Goal: Book appointment/travel/reservation

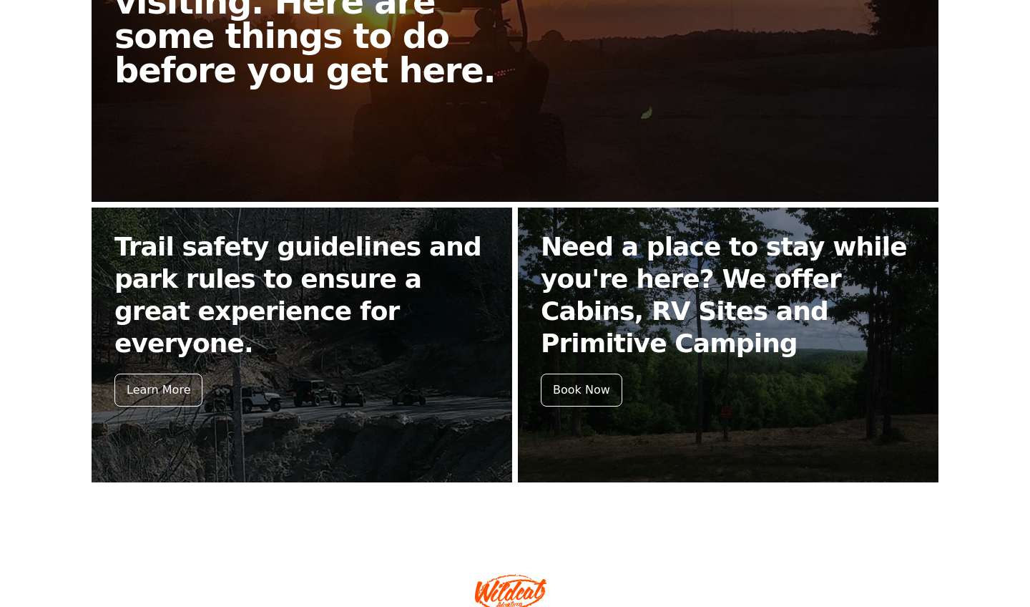
scroll to position [482, 0]
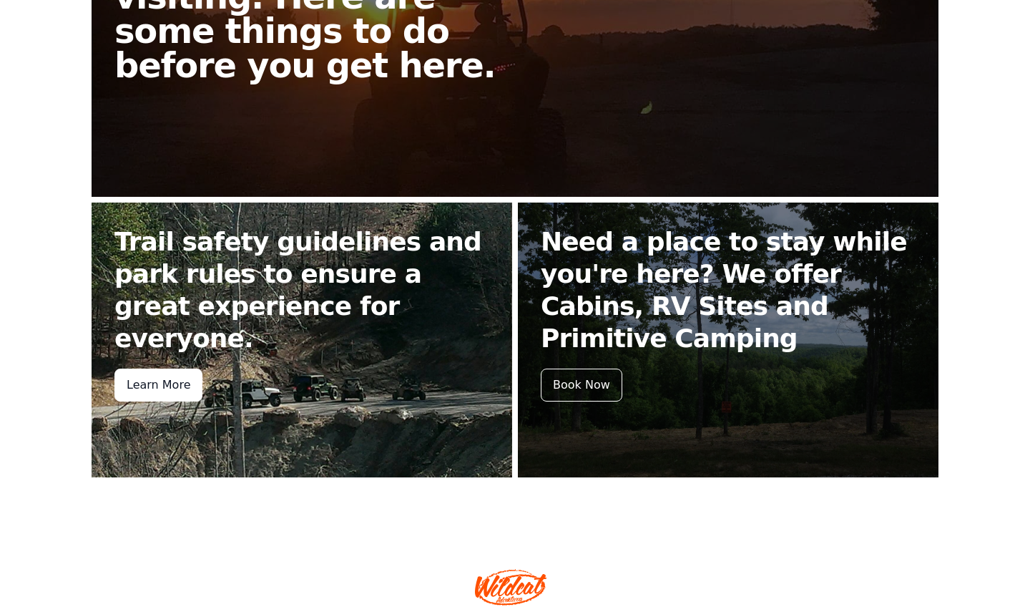
click at [162, 369] on div "Learn More" at bounding box center [158, 385] width 88 height 33
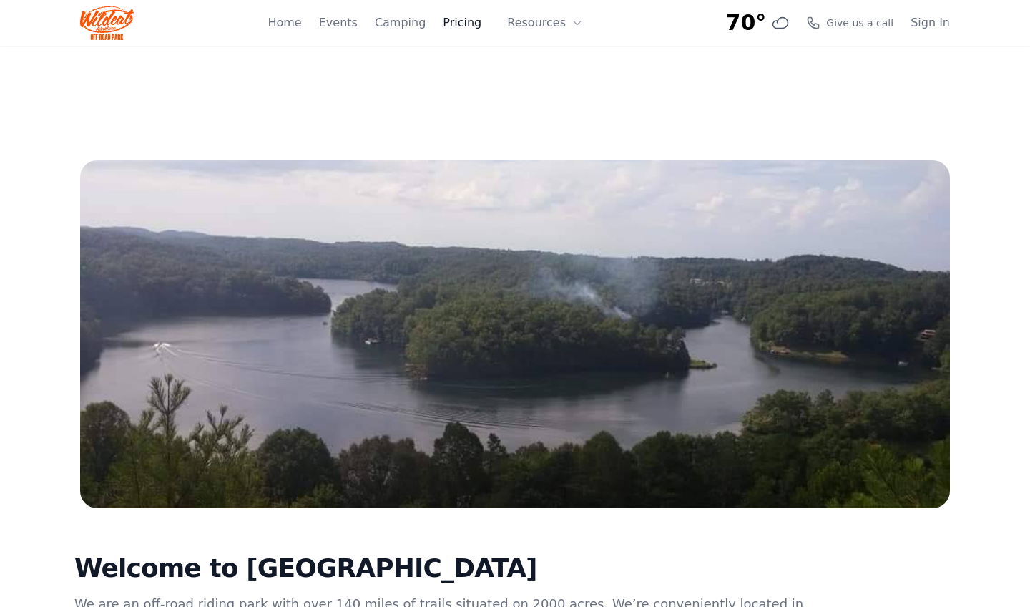
click at [460, 25] on link "Pricing" at bounding box center [462, 22] width 39 height 17
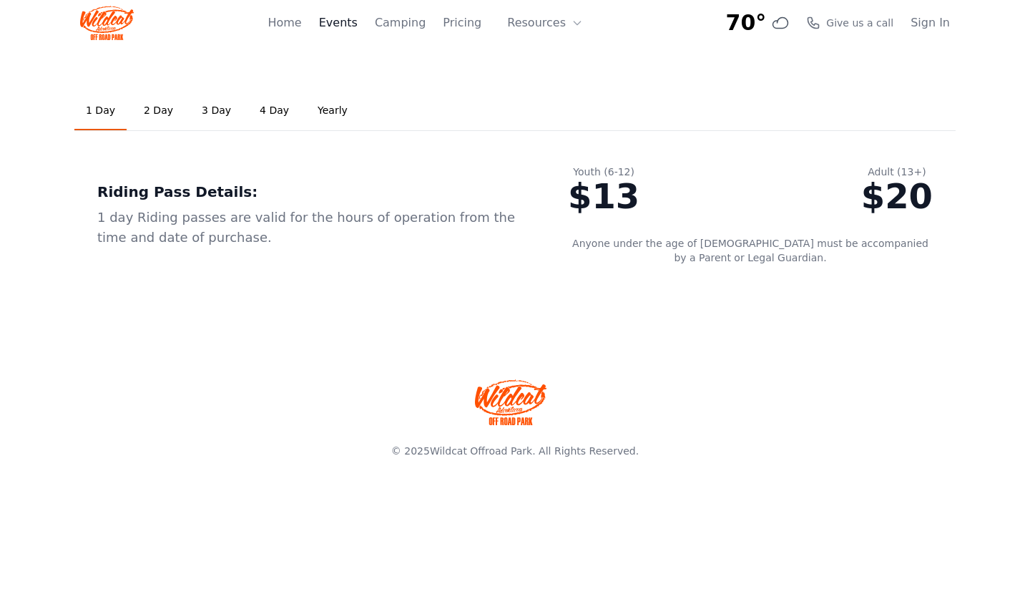
click at [353, 26] on link "Events" at bounding box center [338, 22] width 39 height 17
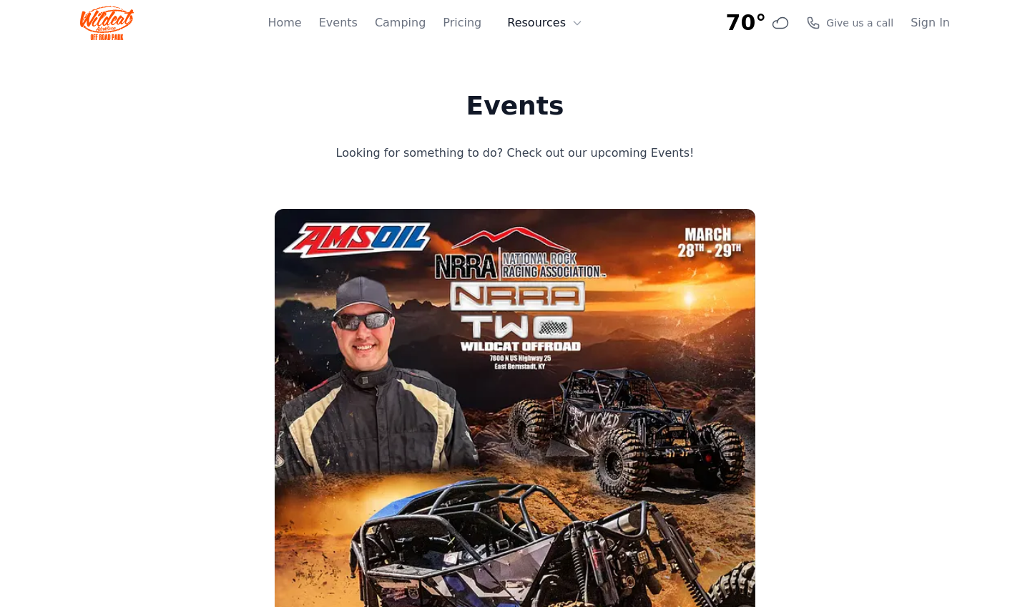
click at [562, 25] on button "Resources" at bounding box center [545, 23] width 93 height 29
click at [548, 82] on link "FAQ" at bounding box center [567, 85] width 137 height 26
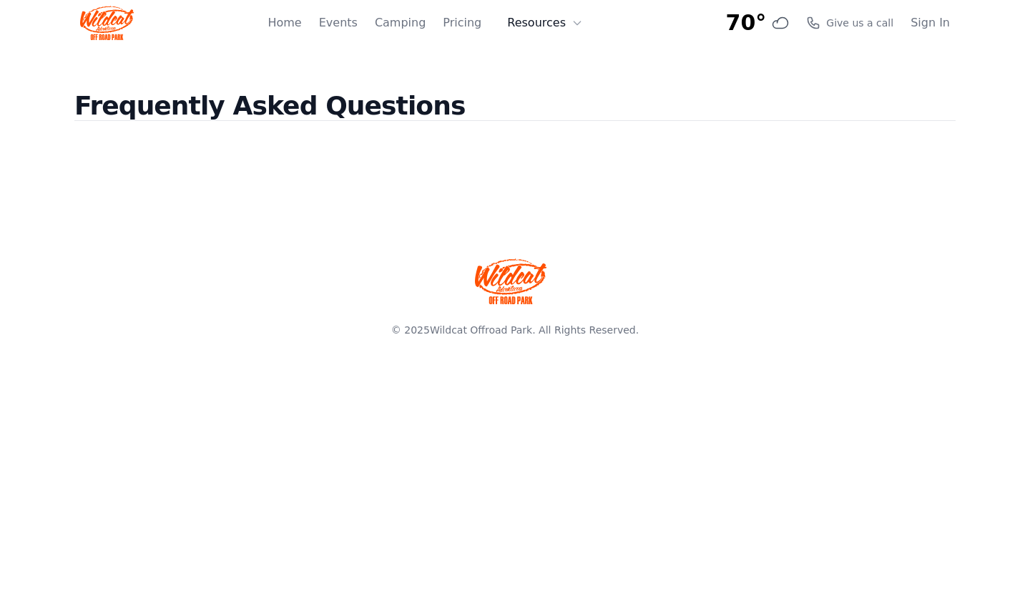
click at [579, 24] on icon at bounding box center [577, 22] width 11 height 11
click at [545, 67] on link "About" at bounding box center [567, 59] width 137 height 26
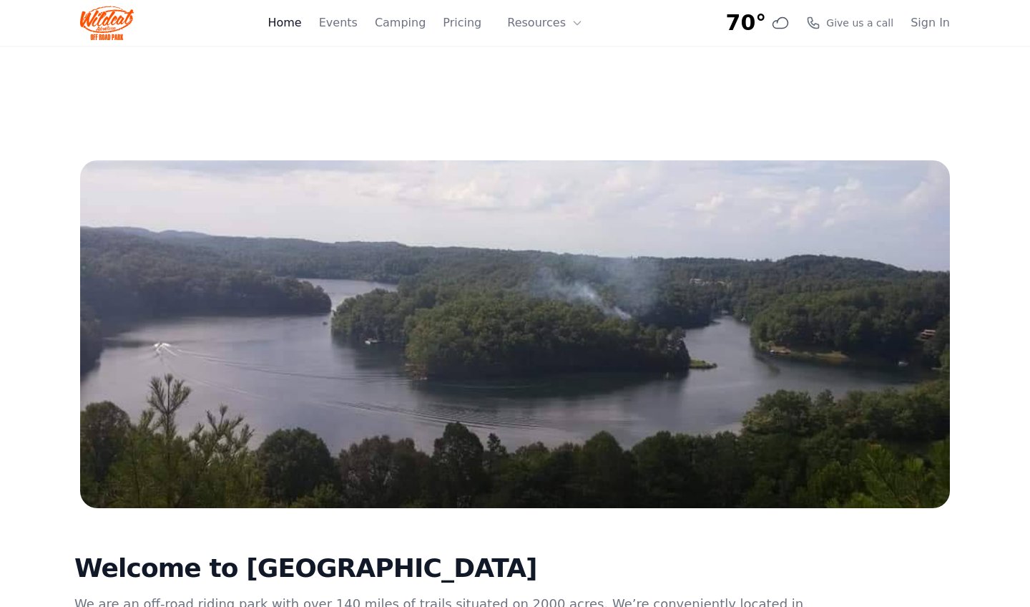
click at [293, 24] on link "Home" at bounding box center [285, 22] width 34 height 17
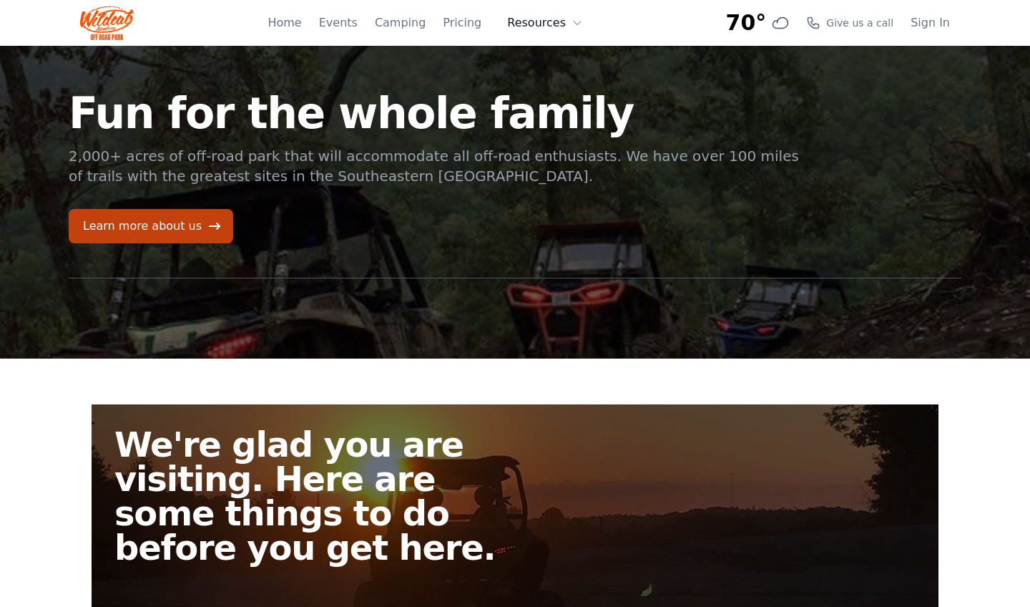
click at [550, 13] on button "Resources" at bounding box center [545, 23] width 93 height 29
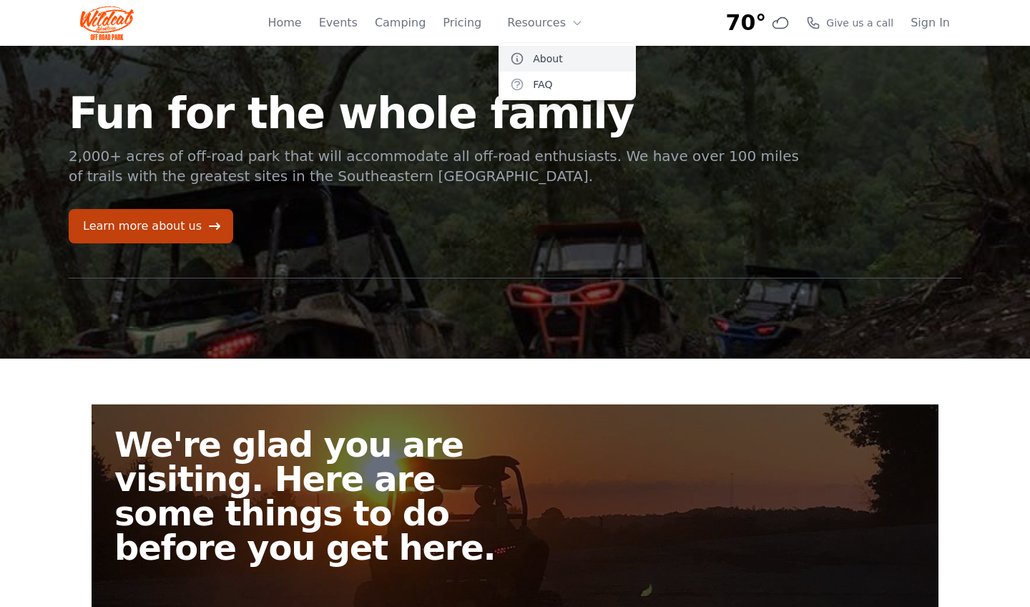
click at [550, 61] on link "About" at bounding box center [567, 59] width 137 height 26
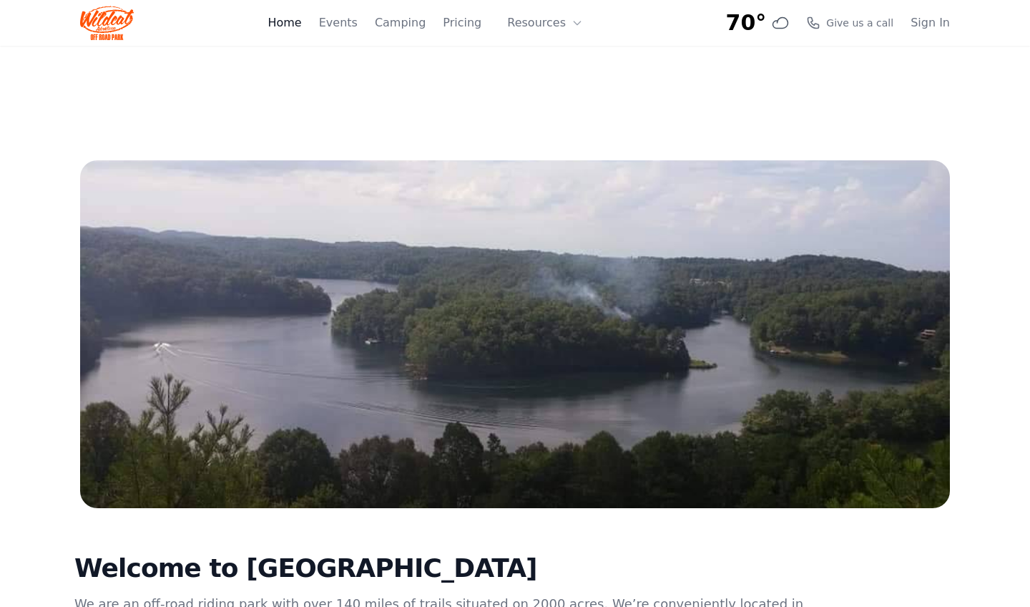
click at [296, 27] on link "Home" at bounding box center [285, 22] width 34 height 17
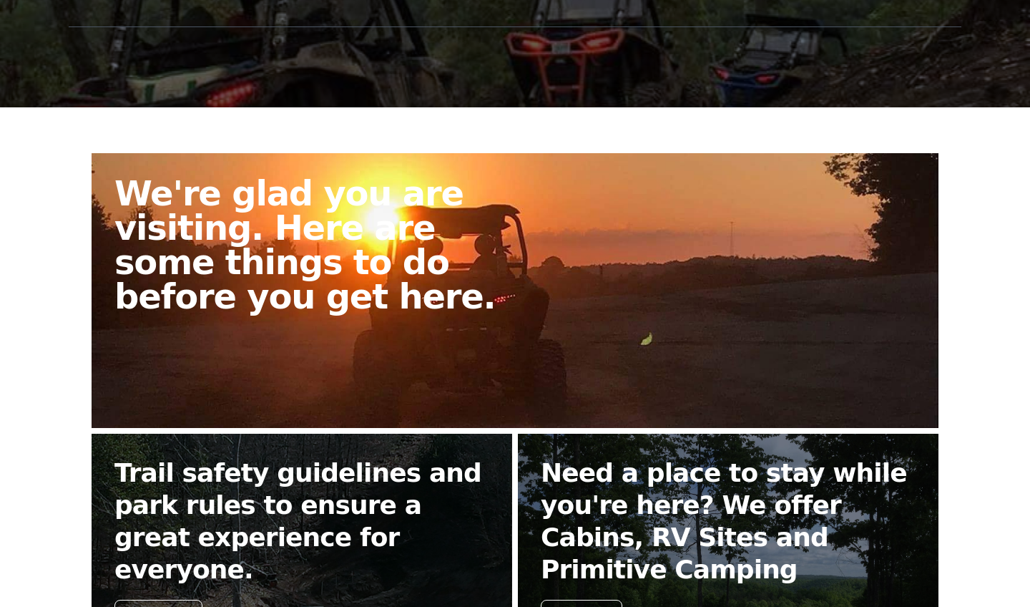
scroll to position [253, 0]
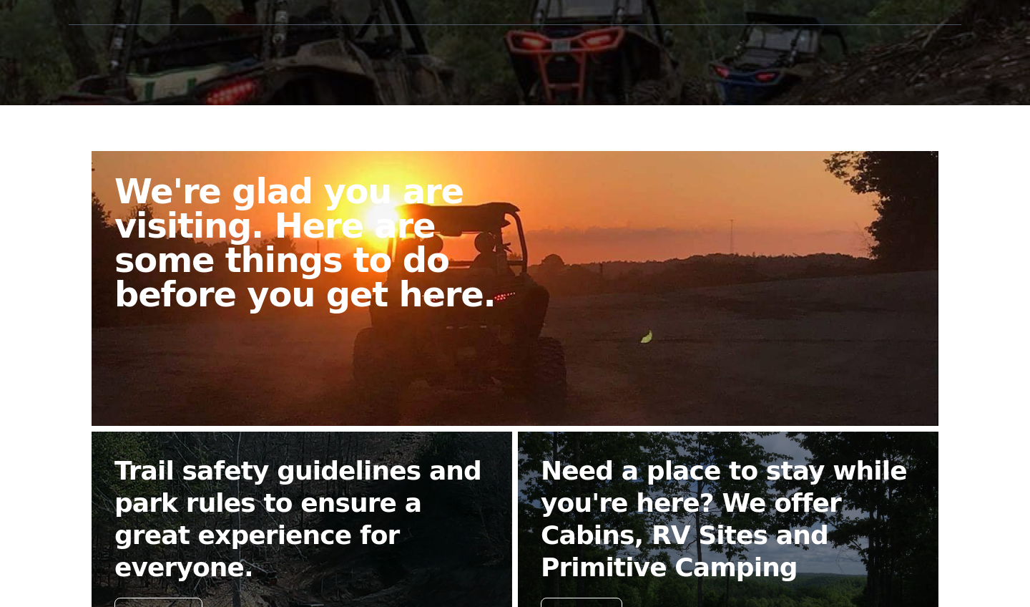
click at [280, 214] on h2 "We're glad you are visiting. Here are some things to do before you get here." at bounding box center [320, 242] width 412 height 137
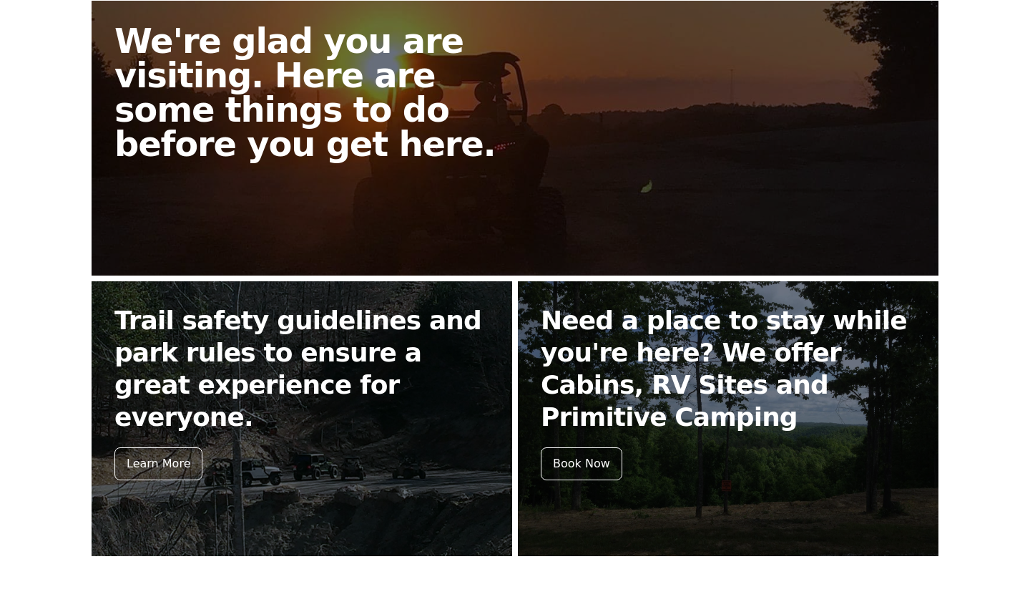
scroll to position [406, 0]
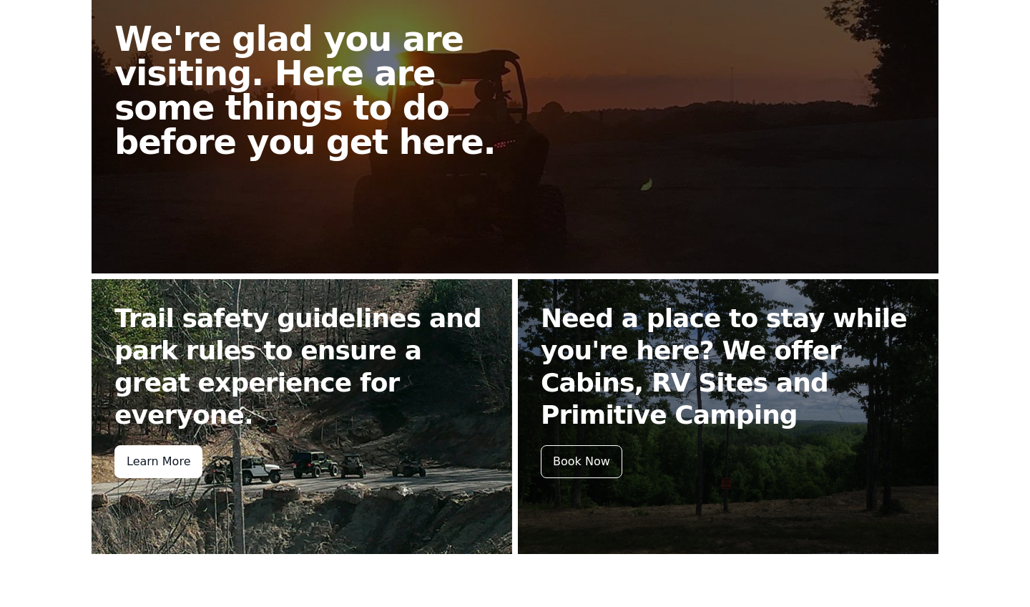
click at [151, 445] on div "Learn More" at bounding box center [158, 461] width 88 height 33
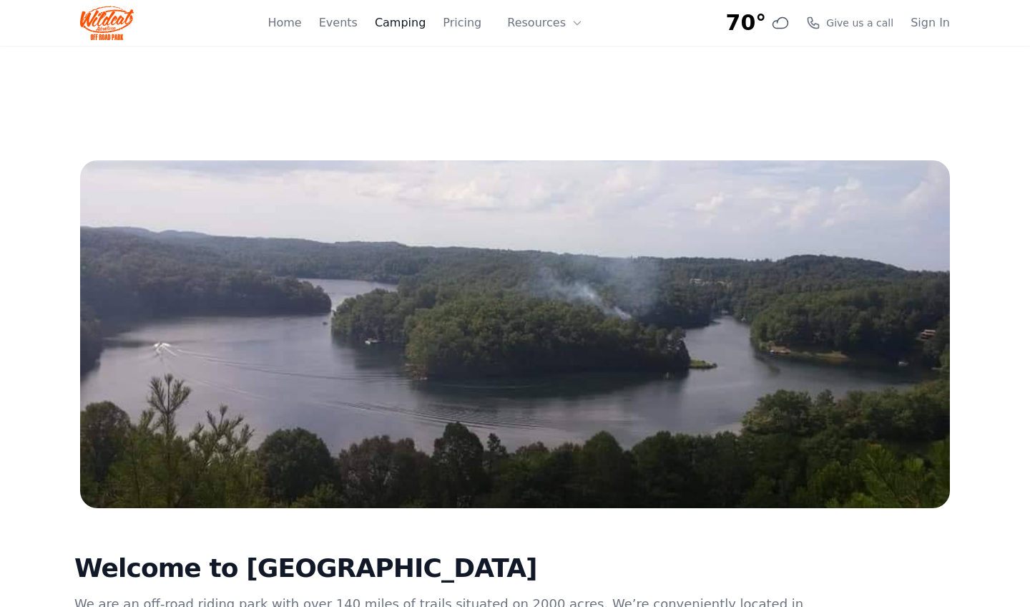
click at [391, 23] on link "Camping" at bounding box center [400, 22] width 51 height 17
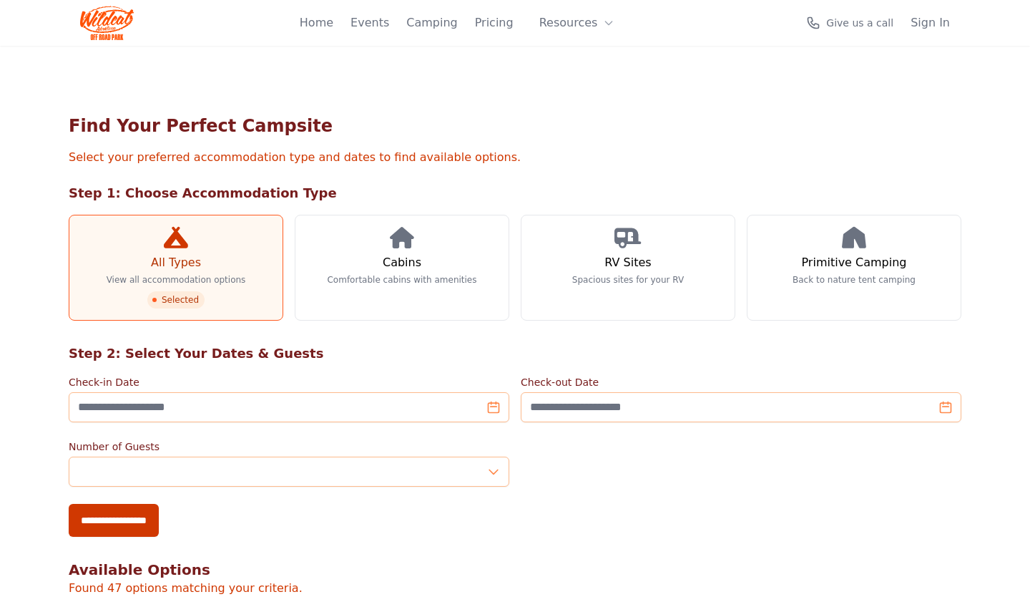
click at [389, 23] on link "Events" at bounding box center [370, 22] width 39 height 17
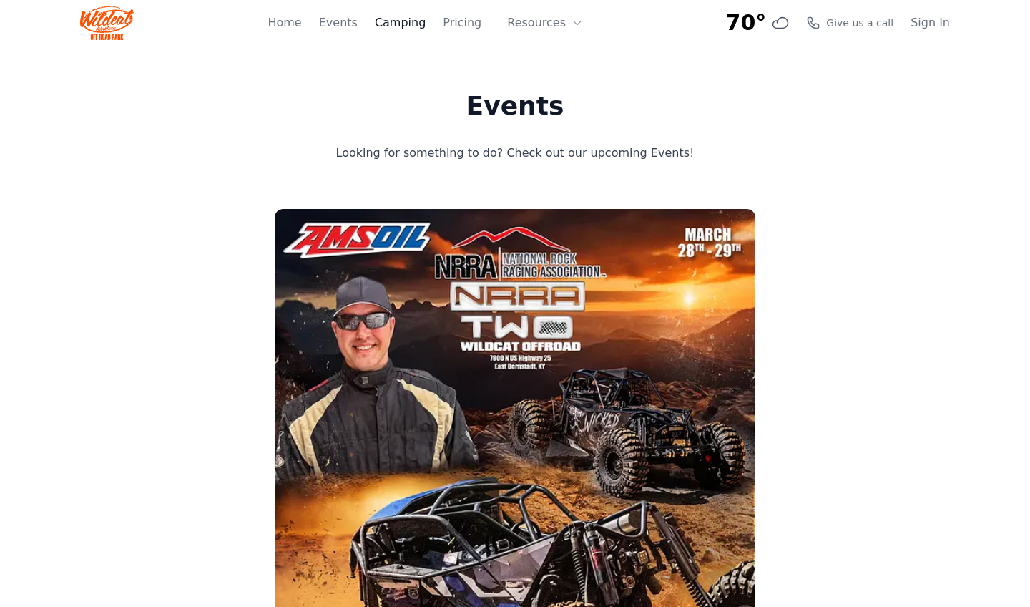
click at [404, 23] on link "Camping" at bounding box center [400, 22] width 51 height 17
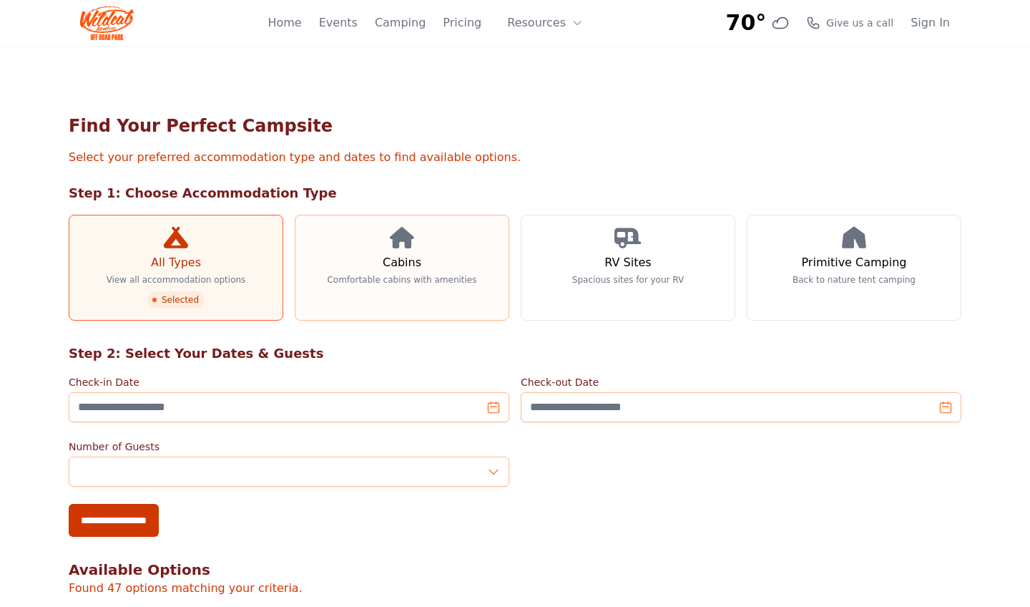
click at [403, 248] on icon at bounding box center [402, 237] width 24 height 21
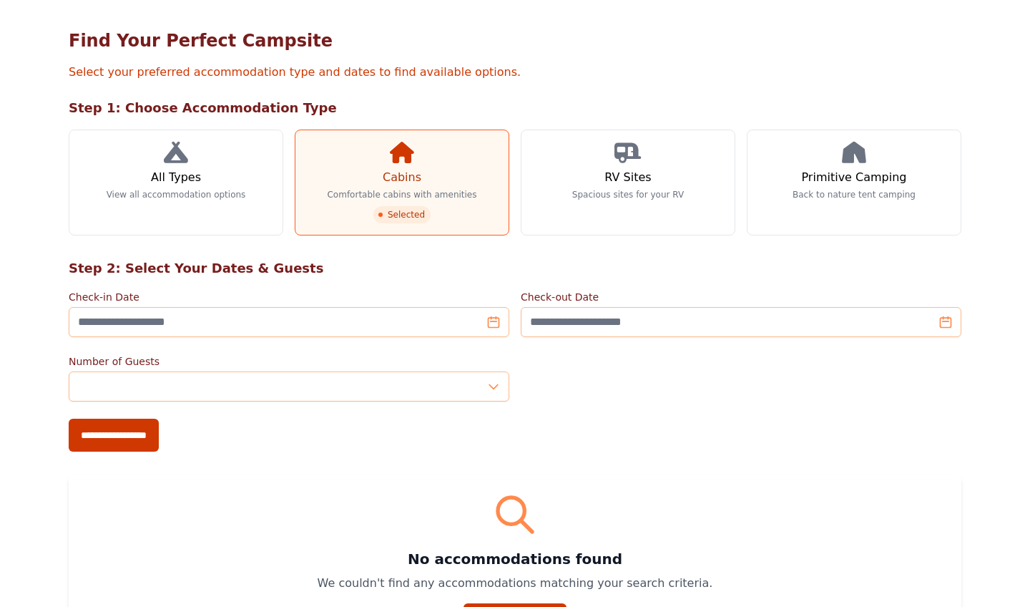
scroll to position [94, 0]
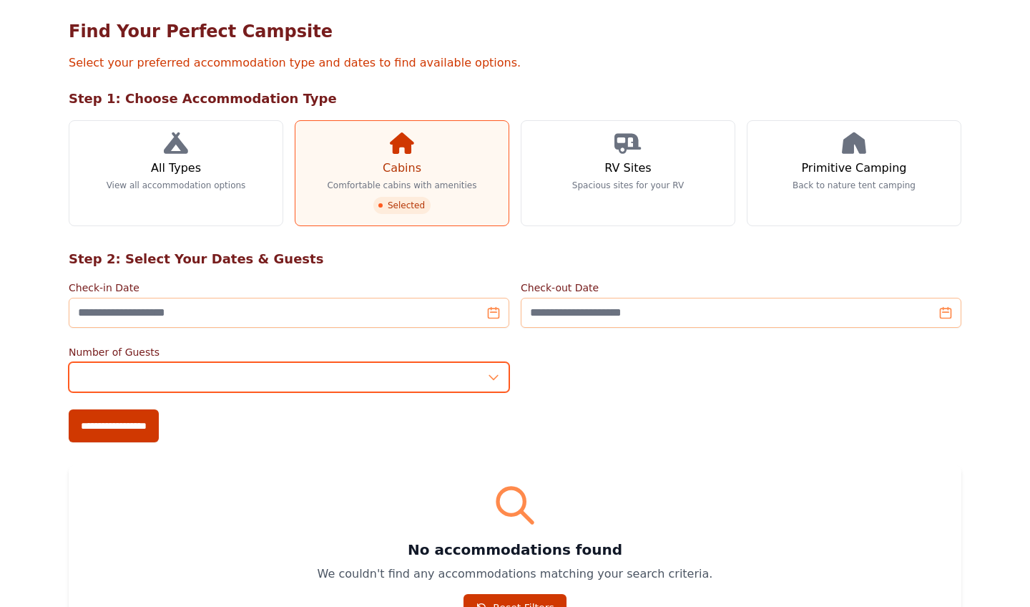
click at [452, 377] on input "*" at bounding box center [289, 377] width 441 height 30
click at [496, 378] on input "*" at bounding box center [289, 377] width 441 height 30
click at [493, 379] on input "*" at bounding box center [289, 377] width 441 height 30
type input "*"
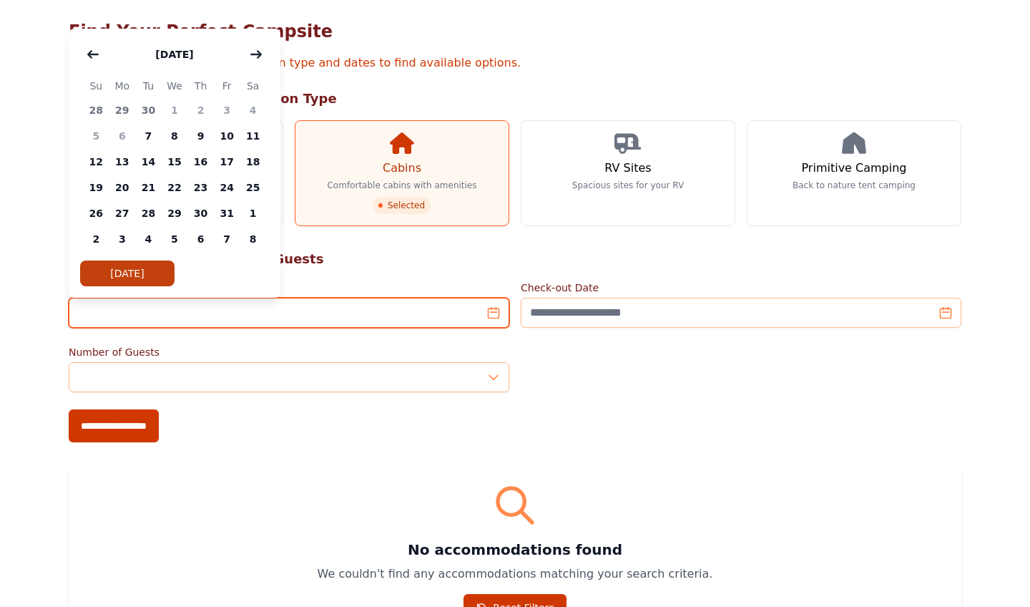
click at [497, 310] on input "Check-in Date" at bounding box center [289, 313] width 441 height 30
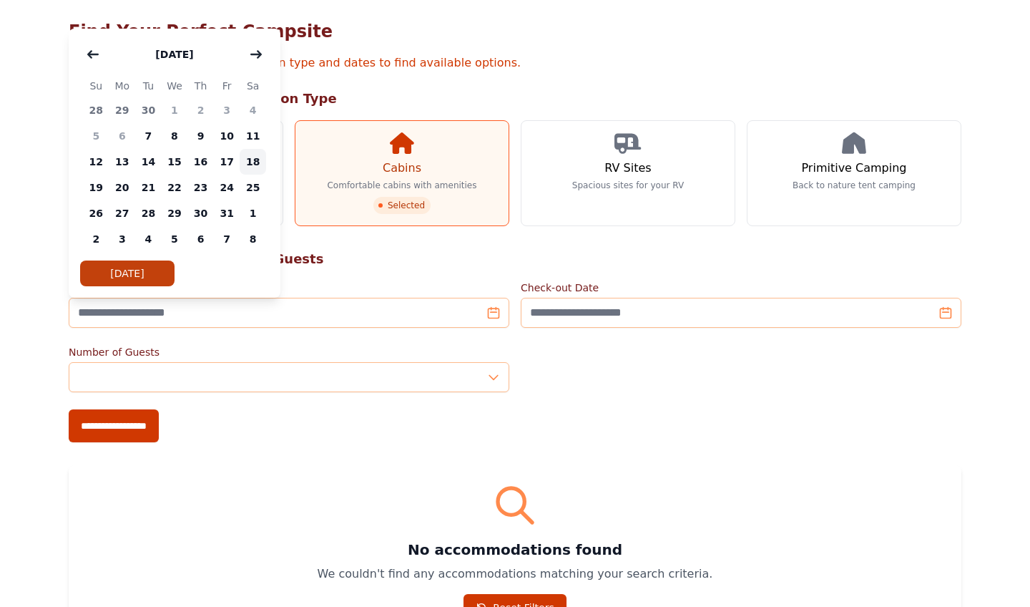
click at [253, 165] on span "18" at bounding box center [253, 162] width 26 height 26
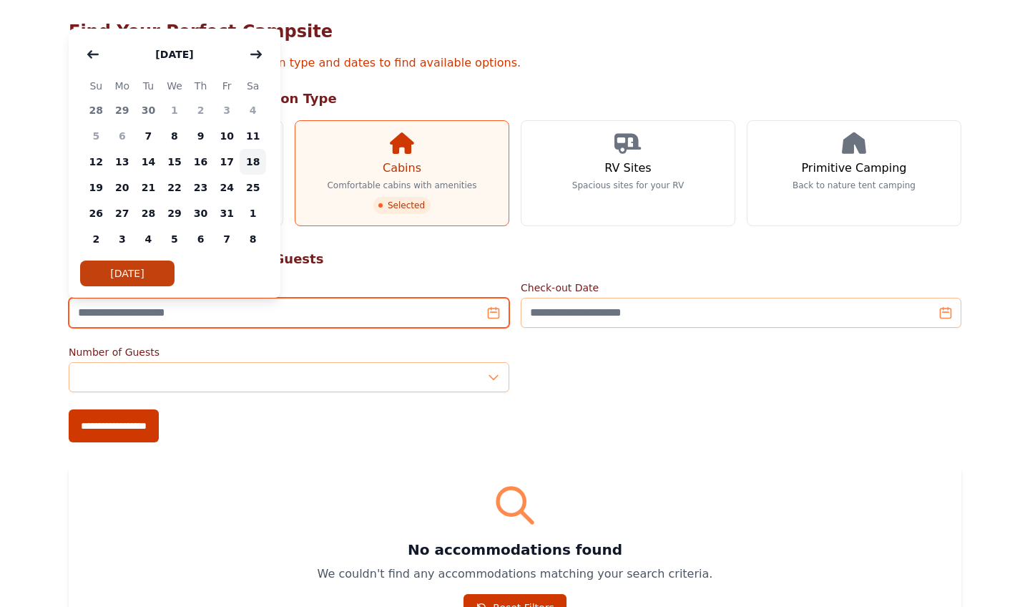
type input "**********"
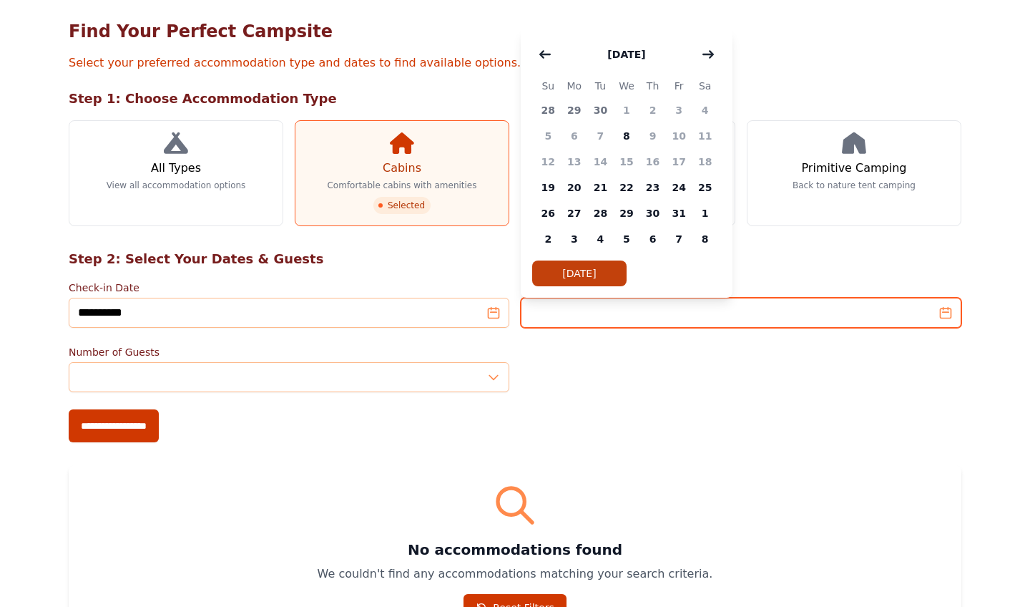
click at [950, 314] on input "Check-out Date" at bounding box center [741, 313] width 441 height 30
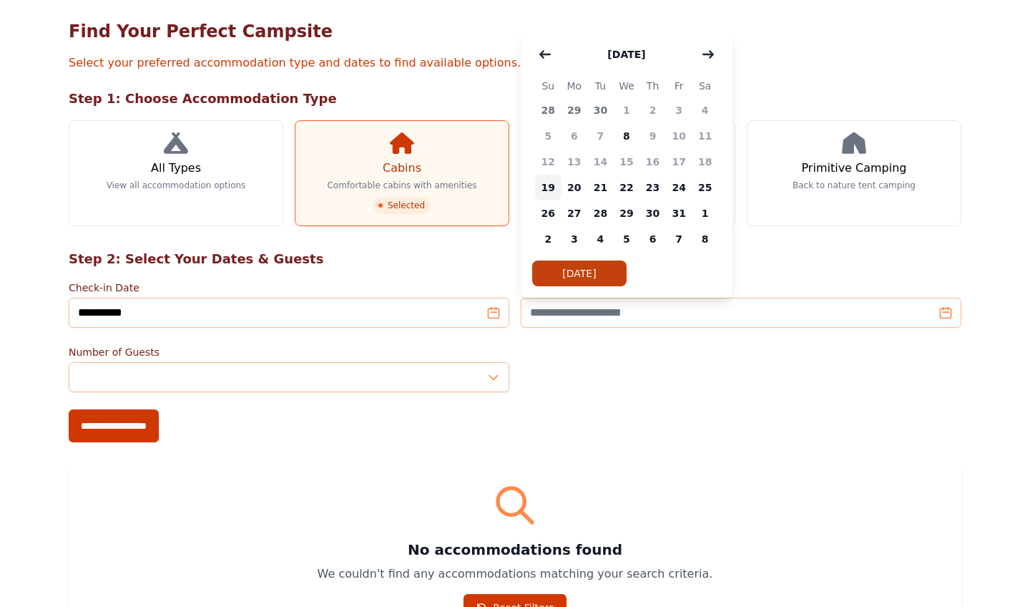
click at [546, 190] on span "19" at bounding box center [548, 188] width 26 height 26
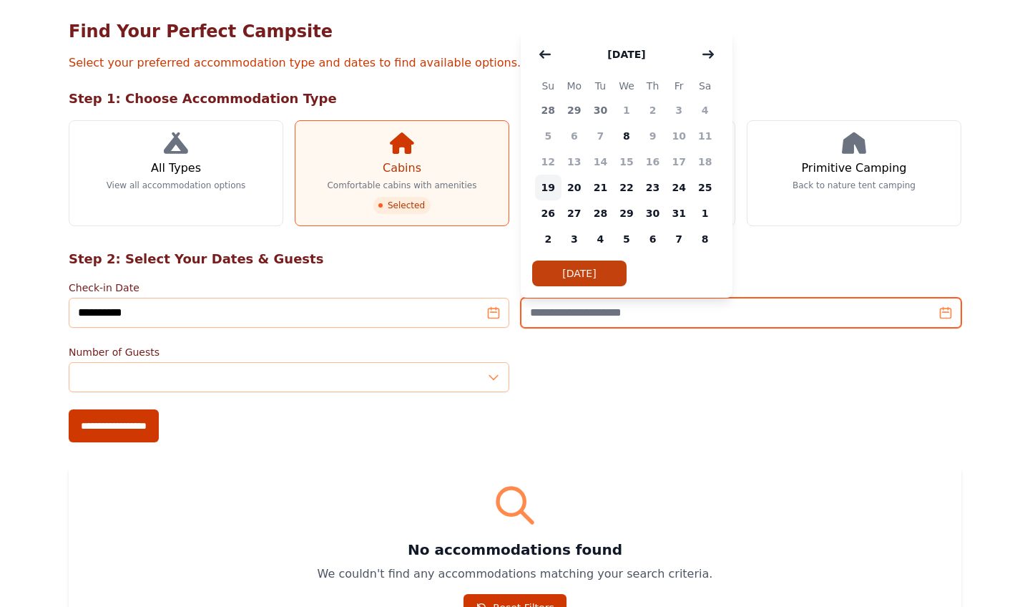
type input "**********"
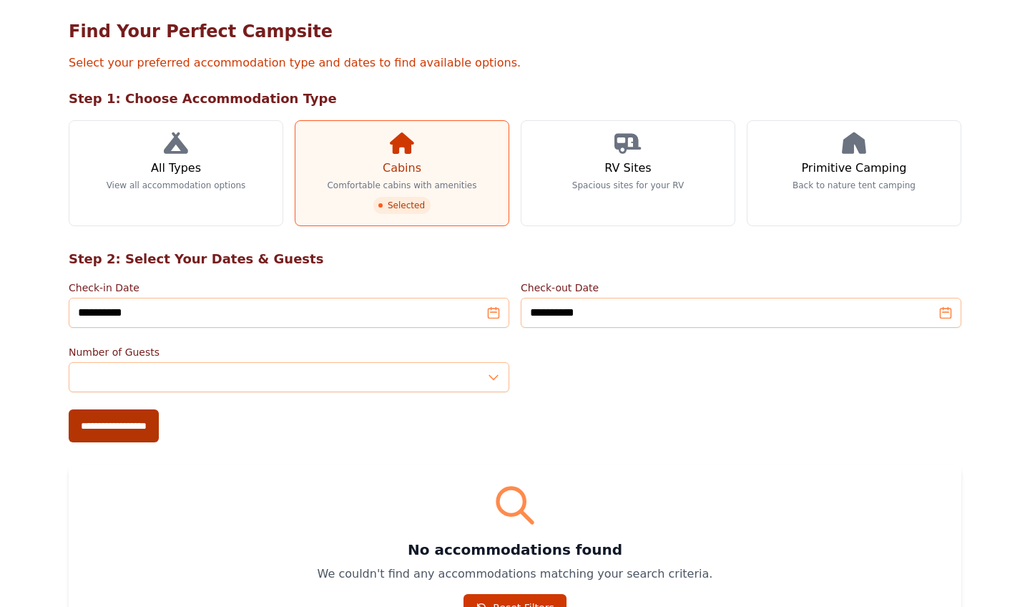
click at [126, 428] on input "**********" at bounding box center [114, 425] width 90 height 33
type input "**********"
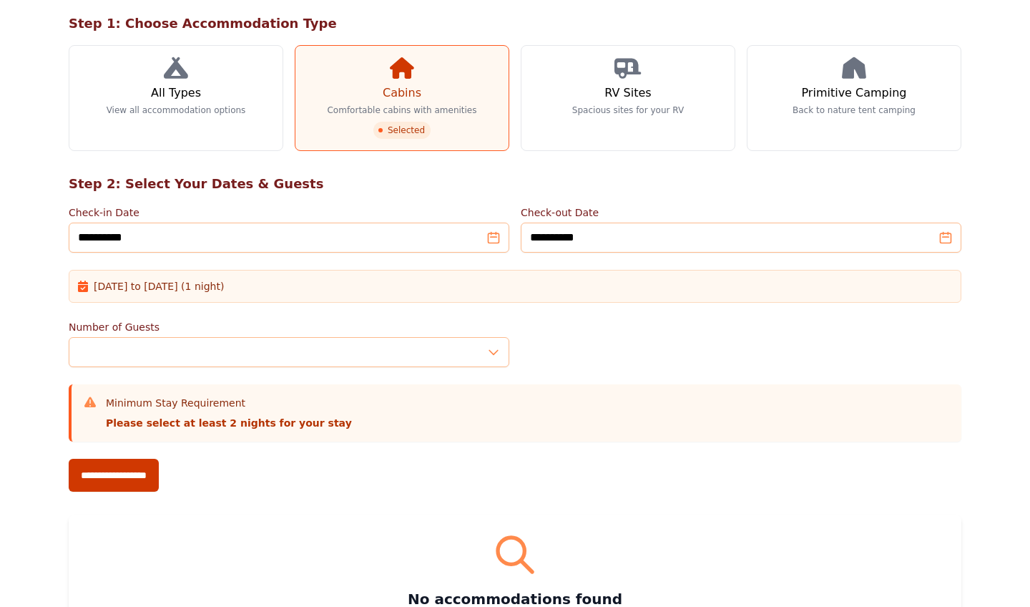
scroll to position [172, 0]
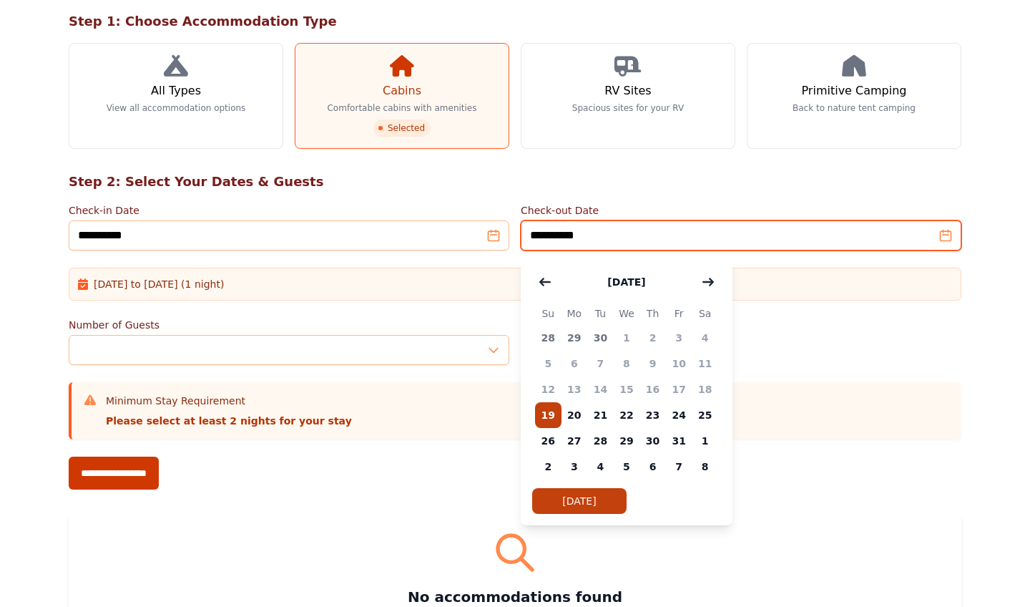
click at [947, 236] on input "**********" at bounding box center [741, 235] width 441 height 30
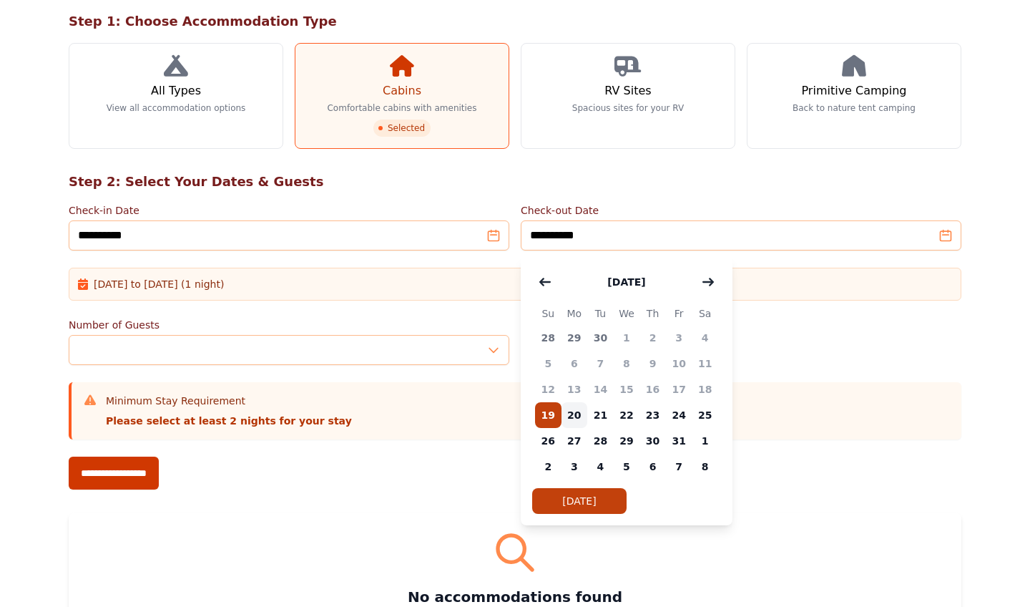
click at [575, 411] on span "20" at bounding box center [575, 415] width 26 height 26
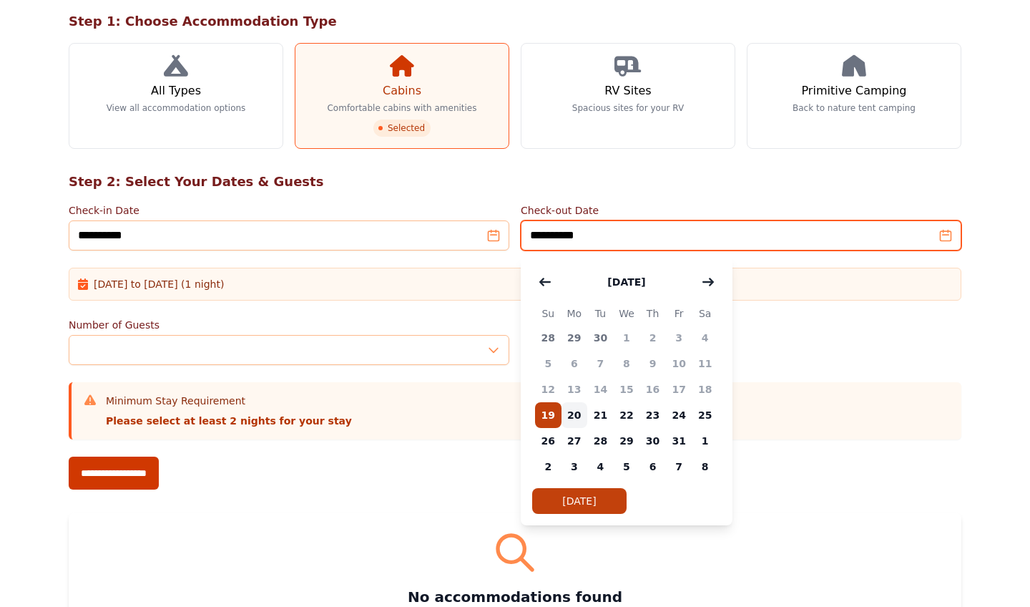
type input "**********"
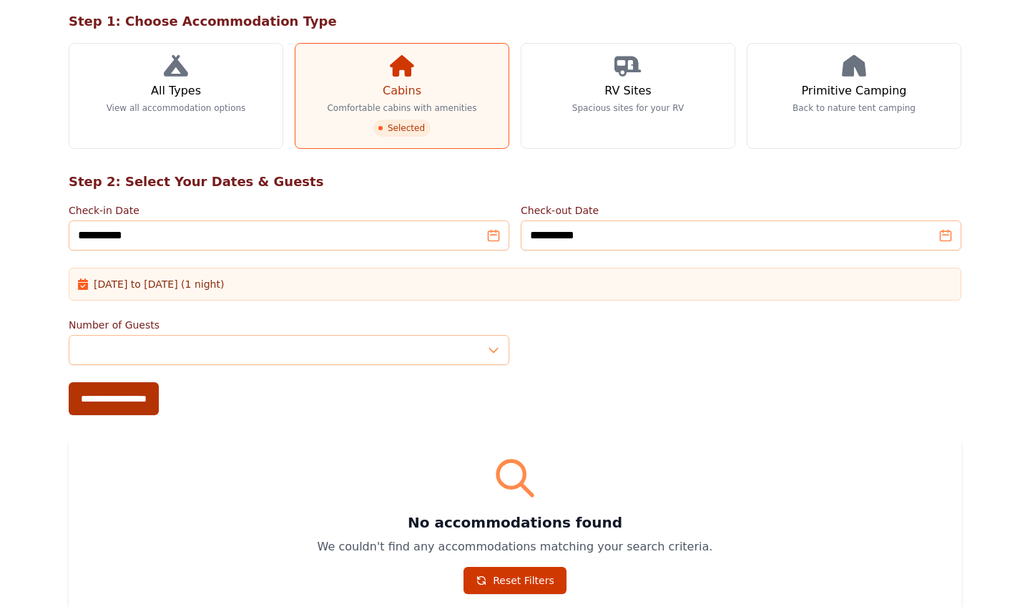
click at [120, 399] on input "**********" at bounding box center [114, 398] width 90 height 33
type input "**********"
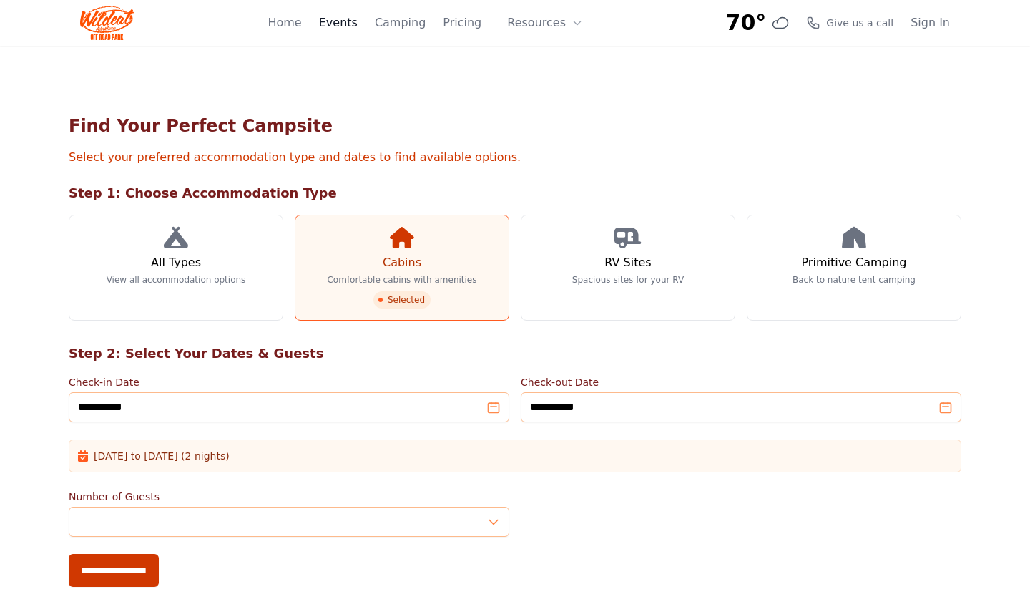
click at [358, 26] on link "Events" at bounding box center [338, 22] width 39 height 17
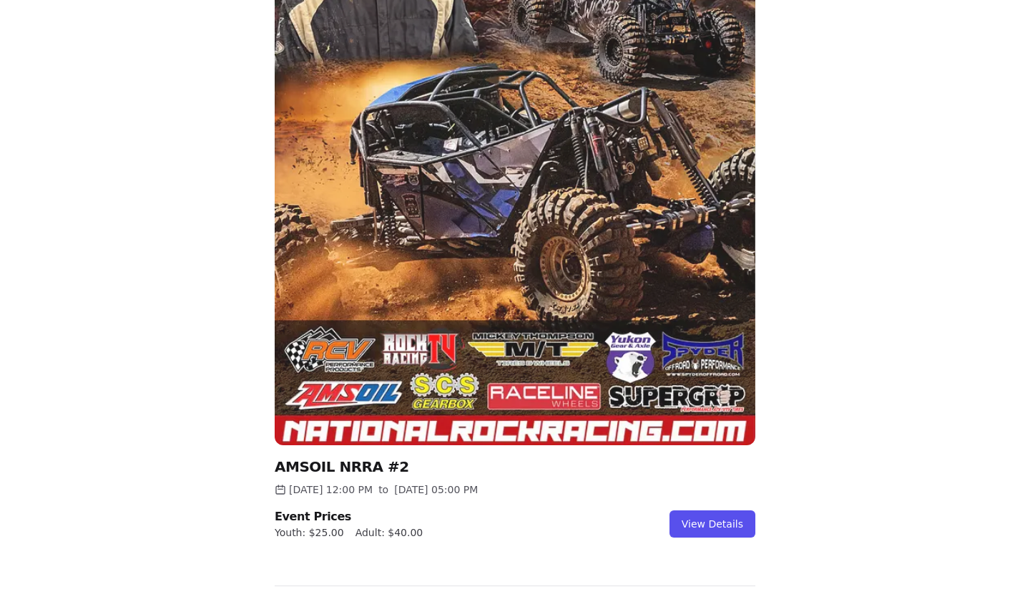
scroll to position [392, 0]
